Goal: Information Seeking & Learning: Learn about a topic

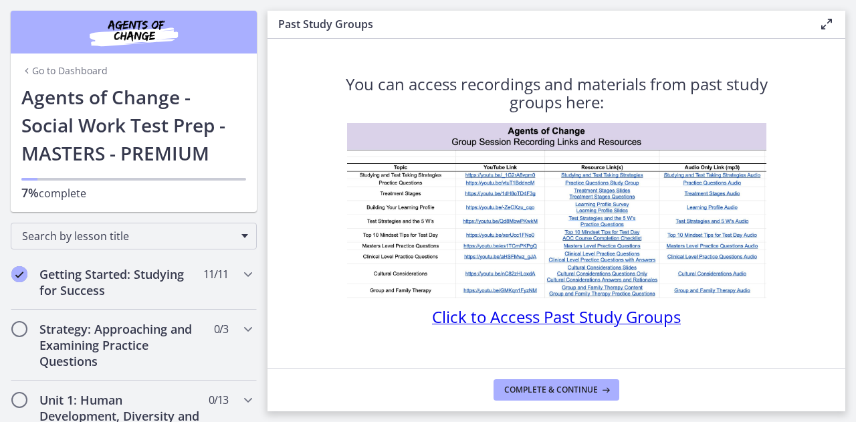
click at [229, 112] on h1 "Agents of Change - Social Work Test Prep - MASTERS - PREMIUM" at bounding box center [133, 125] width 225 height 84
click at [757, 53] on section "You can access recordings and materials from past study groups here: Click to A…" at bounding box center [557, 203] width 578 height 329
click at [524, 40] on section "You can access recordings and materials from past study groups here: Click to A…" at bounding box center [557, 203] width 578 height 329
click at [795, 92] on section "You can access recordings and materials from past study groups here: Click to A…" at bounding box center [557, 203] width 578 height 329
click at [830, 24] on icon at bounding box center [827, 24] width 16 height 16
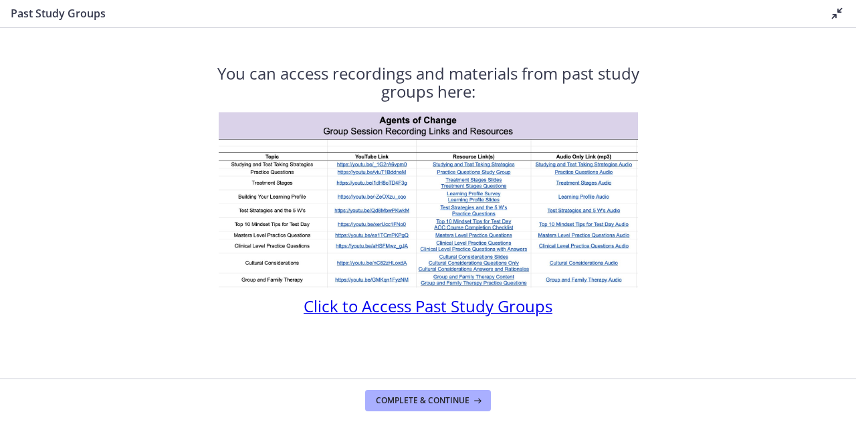
click at [838, 11] on icon at bounding box center [838, 13] width 16 height 16
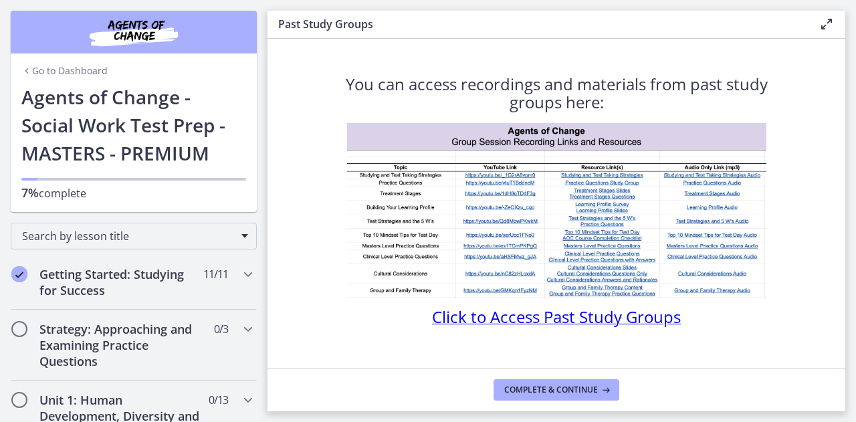
click at [74, 68] on link "Go to Dashboard" at bounding box center [64, 70] width 86 height 13
